Goal: Check status

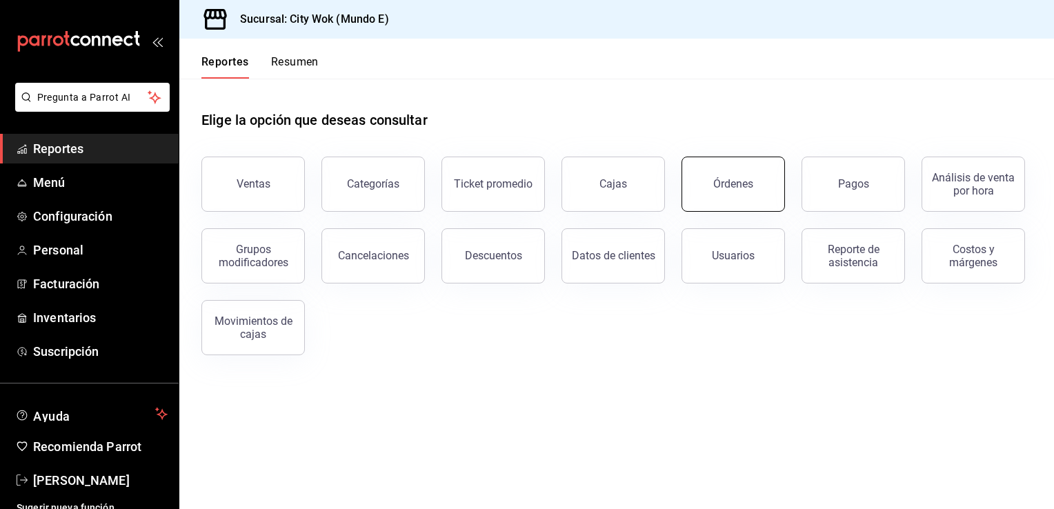
click at [712, 181] on button "Órdenes" at bounding box center [732, 184] width 103 height 55
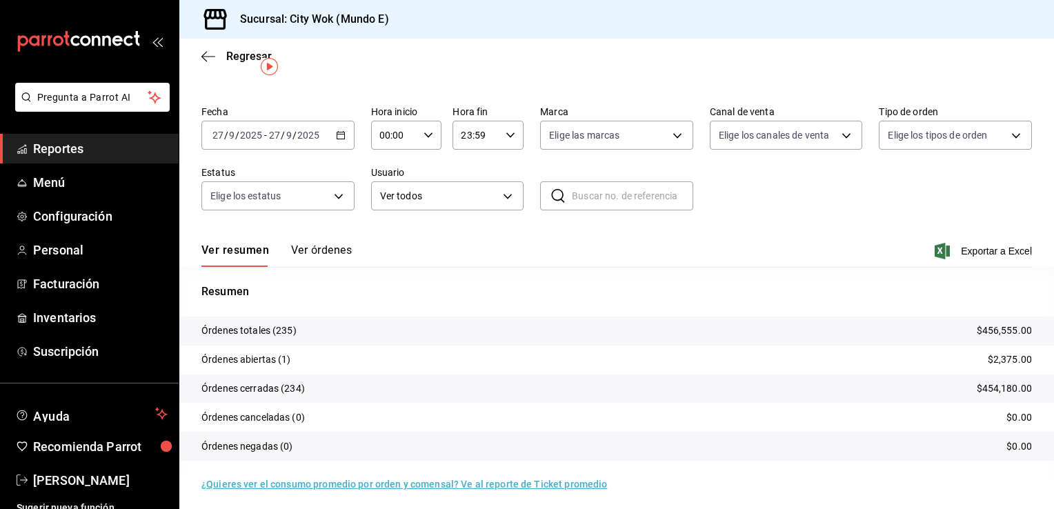
scroll to position [32, 0]
